Goal: Information Seeking & Learning: Learn about a topic

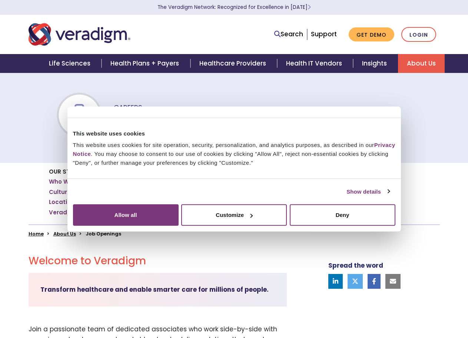
click at [356, 190] on link "Job Openings" at bounding box center [353, 192] width 42 height 7
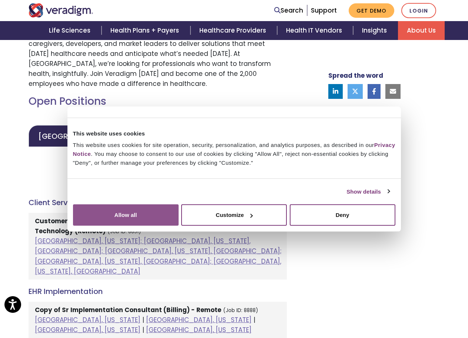
click at [179, 226] on button "Allow all" at bounding box center [126, 215] width 106 height 21
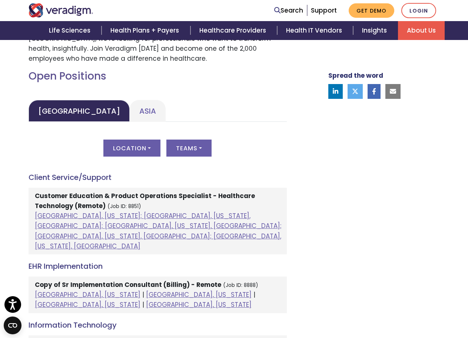
scroll to position [329, 0]
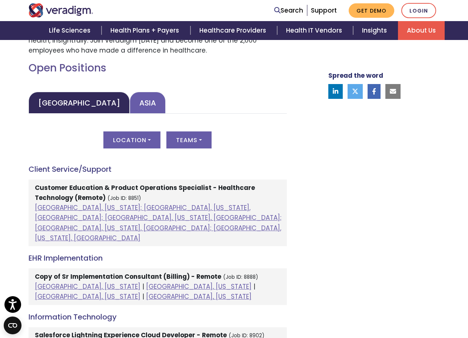
click at [130, 113] on link "Asia" at bounding box center [148, 103] width 36 height 22
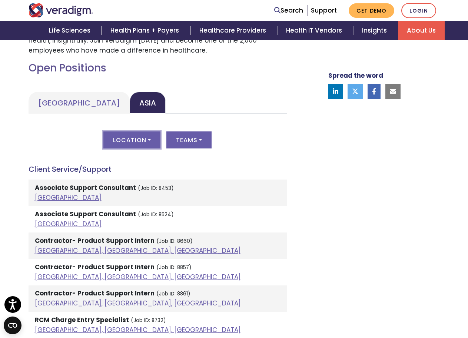
click at [146, 148] on button "Location" at bounding box center [131, 140] width 57 height 17
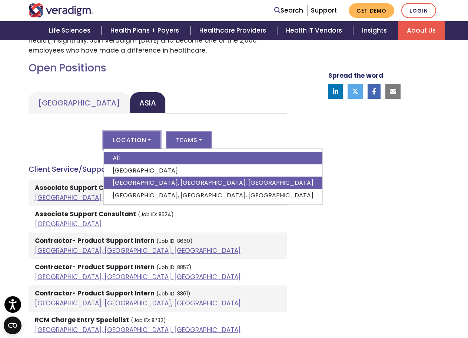
click at [146, 182] on link "[GEOGRAPHIC_DATA], [GEOGRAPHIC_DATA], [GEOGRAPHIC_DATA]" at bounding box center [213, 183] width 219 height 13
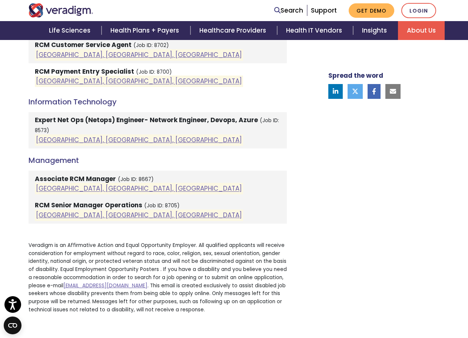
scroll to position [599, 0]
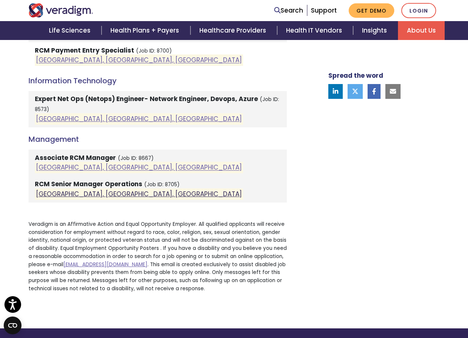
click at [86, 190] on link "[GEOGRAPHIC_DATA], [GEOGRAPHIC_DATA], [GEOGRAPHIC_DATA]" at bounding box center [139, 194] width 206 height 9
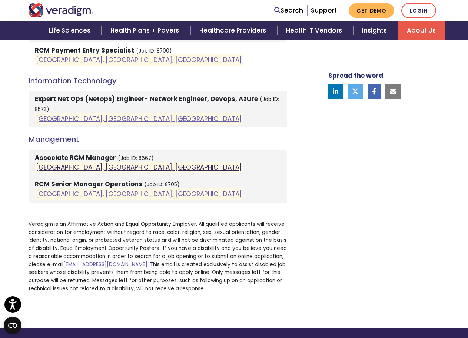
click at [70, 164] on link "[GEOGRAPHIC_DATA], [GEOGRAPHIC_DATA], [GEOGRAPHIC_DATA]" at bounding box center [139, 167] width 206 height 9
